Goal: Contribute content

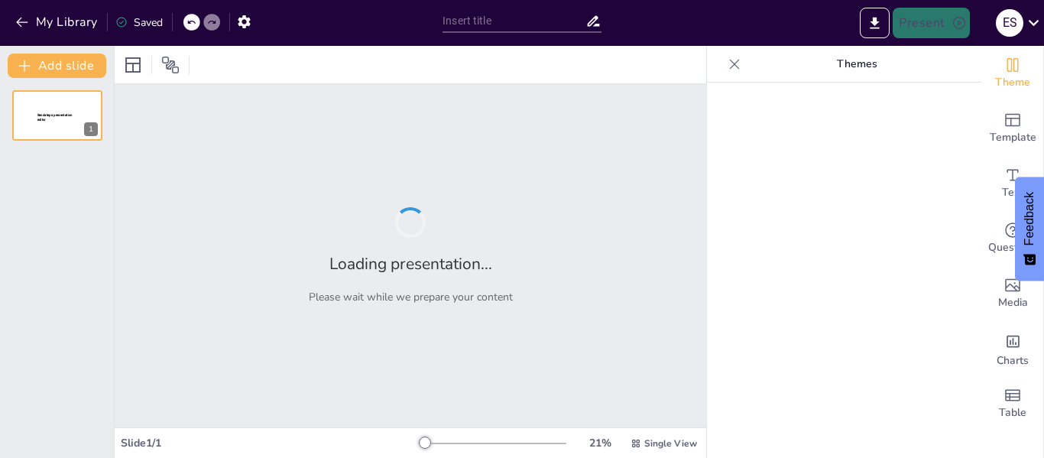
type input "Fundamentos de la Nomenclatura Química Inorgánica"
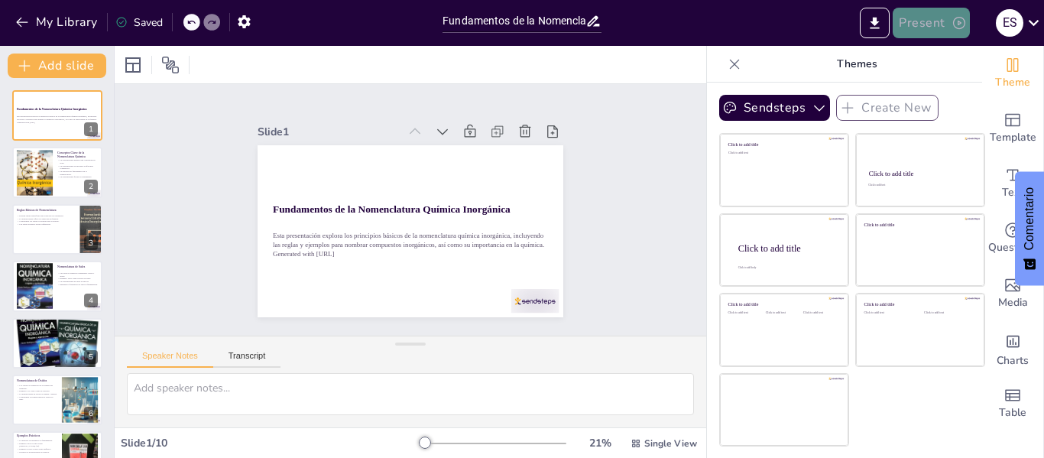
click at [945, 20] on button "Present" at bounding box center [931, 23] width 76 height 31
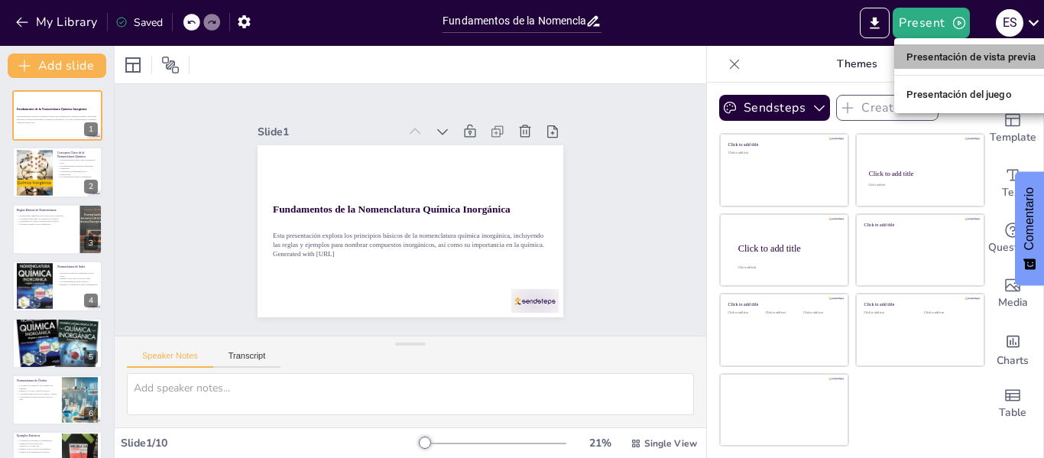
click at [925, 58] on font "Presentación de vista previa" at bounding box center [971, 56] width 130 height 11
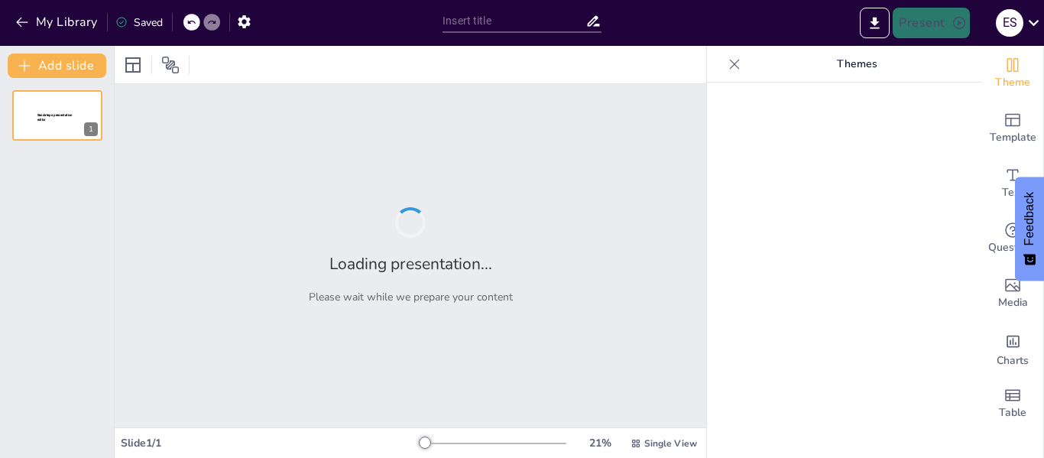
type input "Fundamentos de la Nomenclatura Química Inorgánica"
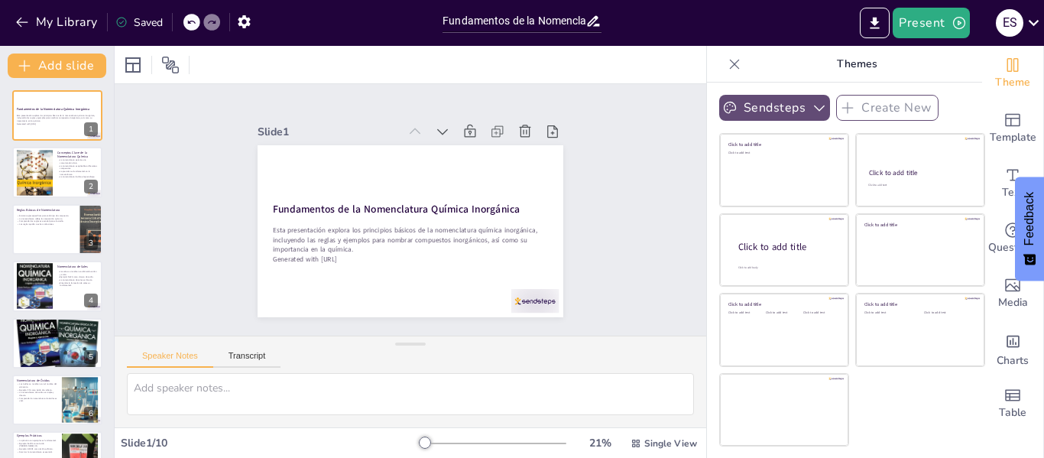
click at [812, 105] on icon "button" at bounding box center [819, 107] width 15 height 15
click at [604, 77] on div at bounding box center [411, 64] width 592 height 37
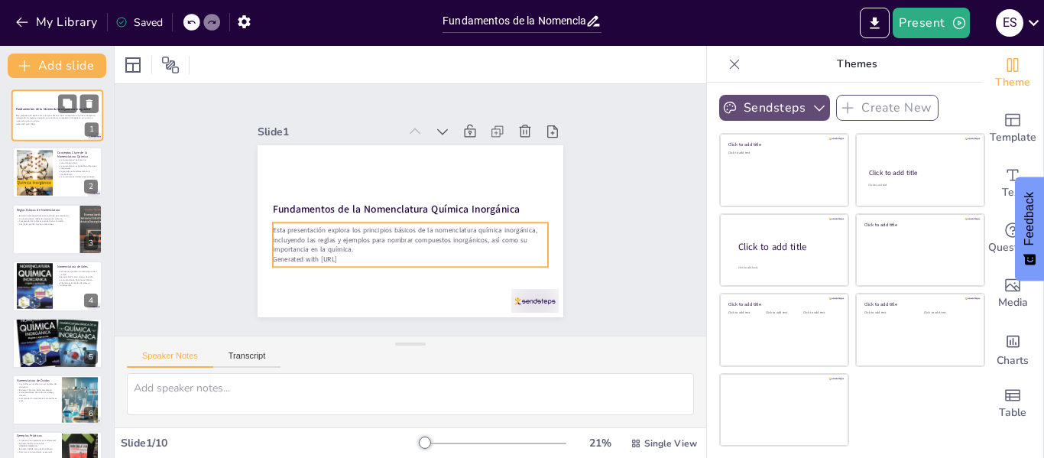
click at [61, 117] on p "Esta presentación explora los principios básicos de la nomenclatura química ino…" at bounding box center [57, 118] width 83 height 8
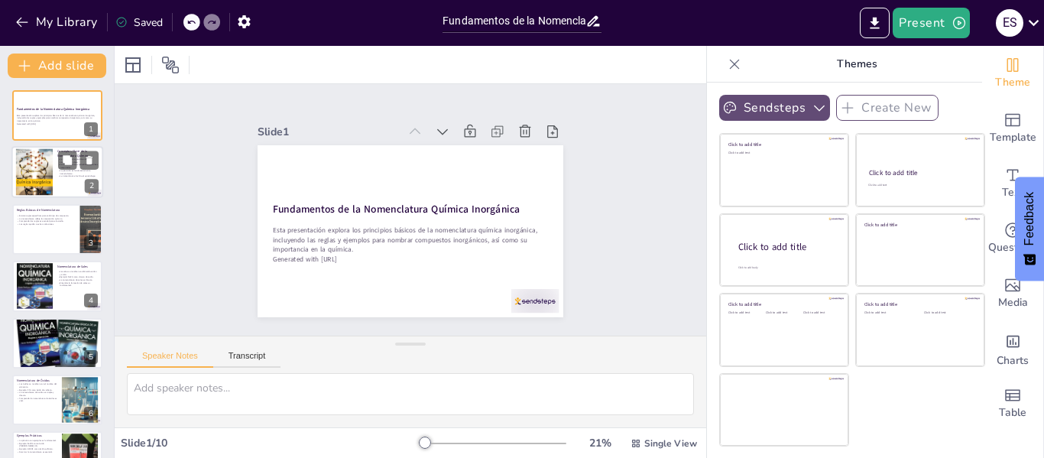
click at [47, 193] on div at bounding box center [33, 172] width 37 height 47
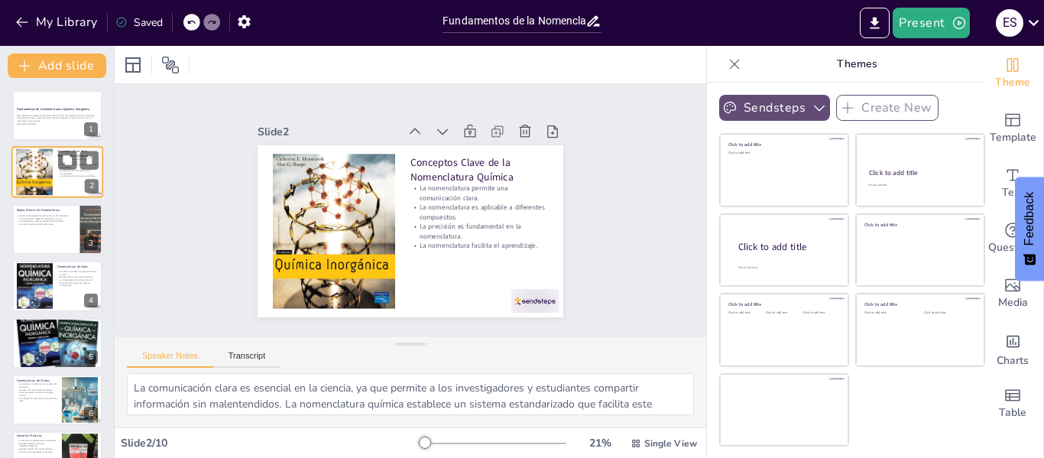
click at [45, 177] on div at bounding box center [33, 172] width 37 height 47
click at [53, 235] on div at bounding box center [57, 229] width 92 height 52
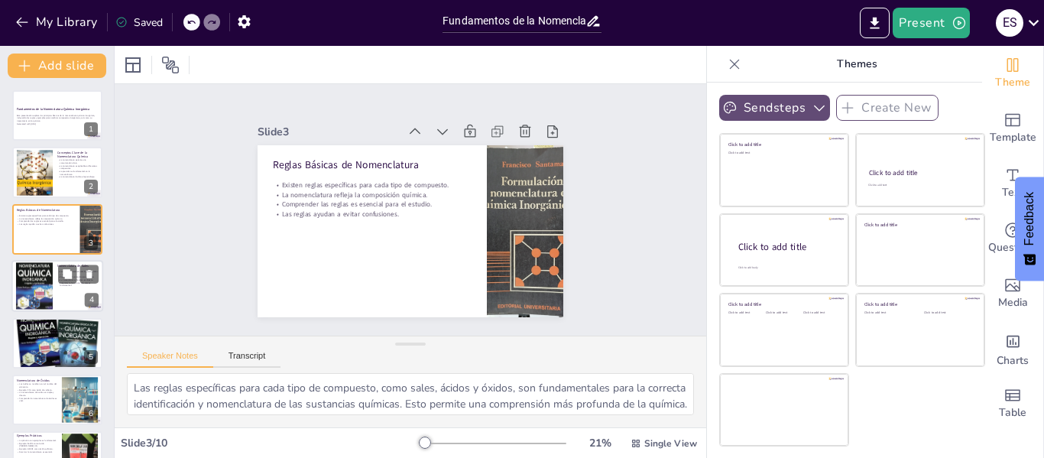
click at [49, 301] on div at bounding box center [34, 286] width 37 height 48
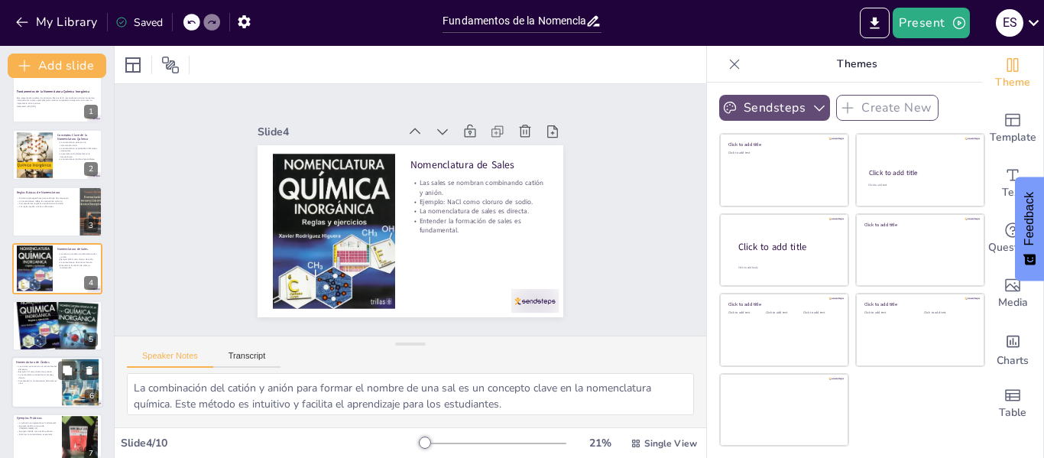
click at [63, 385] on div at bounding box center [81, 382] width 82 height 47
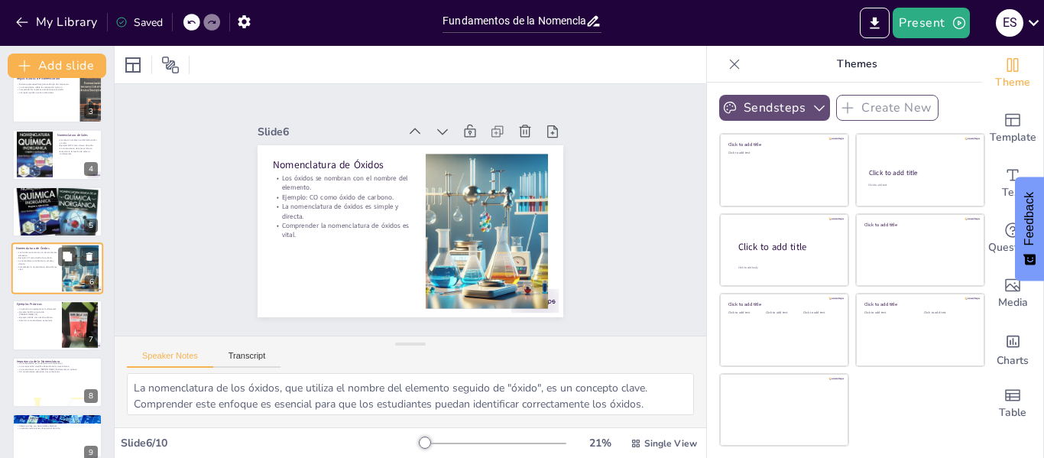
scroll to position [207, 0]
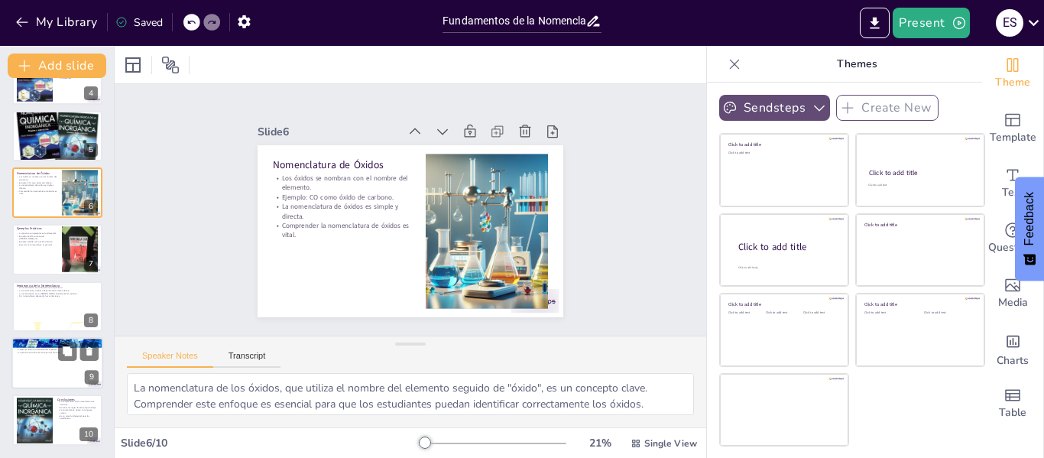
click at [63, 365] on div at bounding box center [57, 363] width 92 height 52
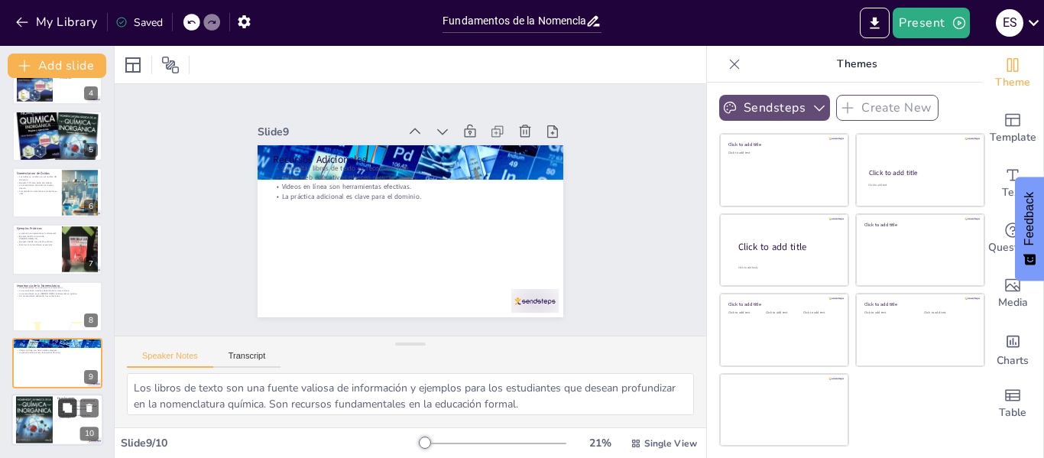
click at [62, 415] on button at bounding box center [67, 408] width 18 height 18
type textarea "La comprensión de la nomenclatura química es un aspecto esencial para el éxito …"
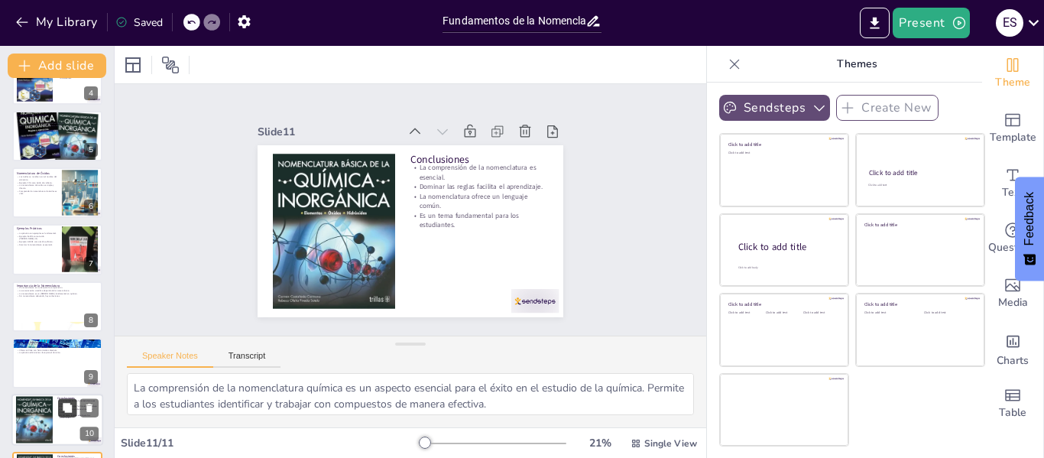
scroll to position [264, 0]
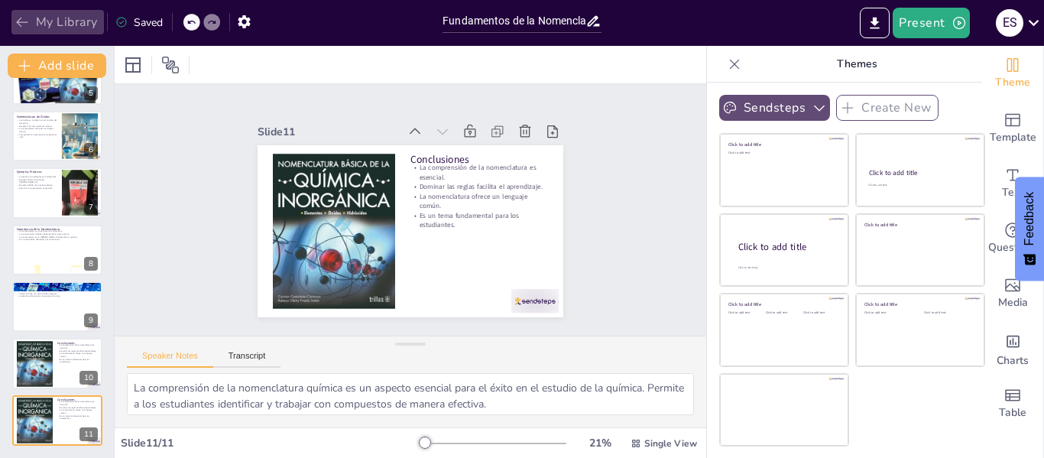
click at [21, 21] on icon "button" at bounding box center [22, 22] width 15 height 15
